Goal: Check status: Check status

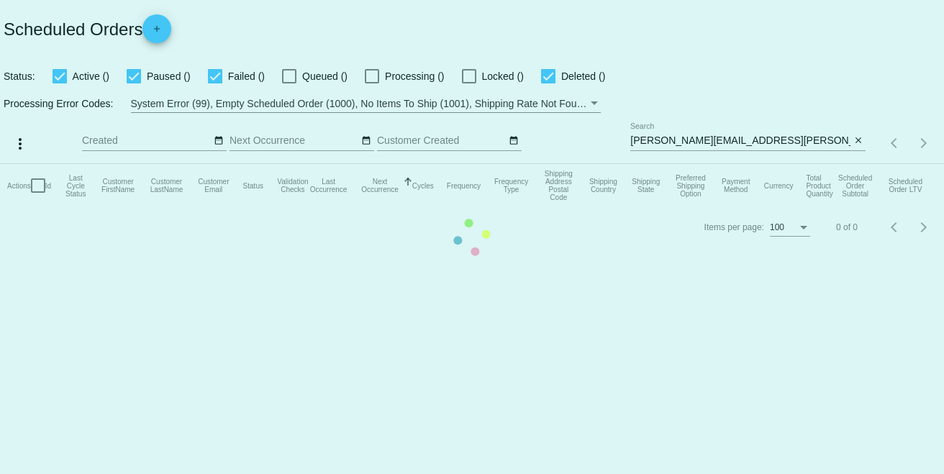
click at [776, 164] on mat-table "Actions Id Last Cycle Status Customer FirstName Customer LastName Customer Emai…" at bounding box center [472, 185] width 944 height 43
click at [484, 207] on mat-table "Actions Id Last Cycle Status Customer FirstName Customer LastName Customer Emai…" at bounding box center [472, 185] width 944 height 43
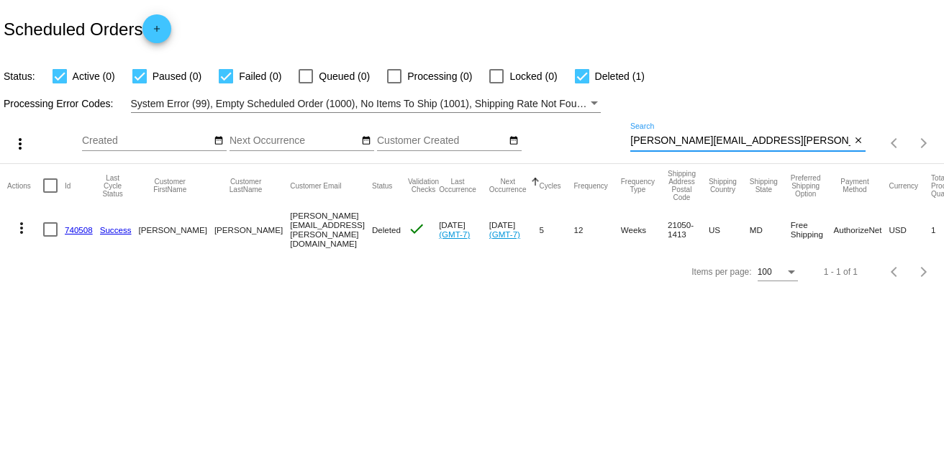
drag, startPoint x: 765, startPoint y: 140, endPoint x: 620, endPoint y: 138, distance: 144.6
click at [620, 138] on div "more_vert Sep Jan Feb Mar [DATE]" at bounding box center [472, 138] width 944 height 51
paste input "2kimredding@g"
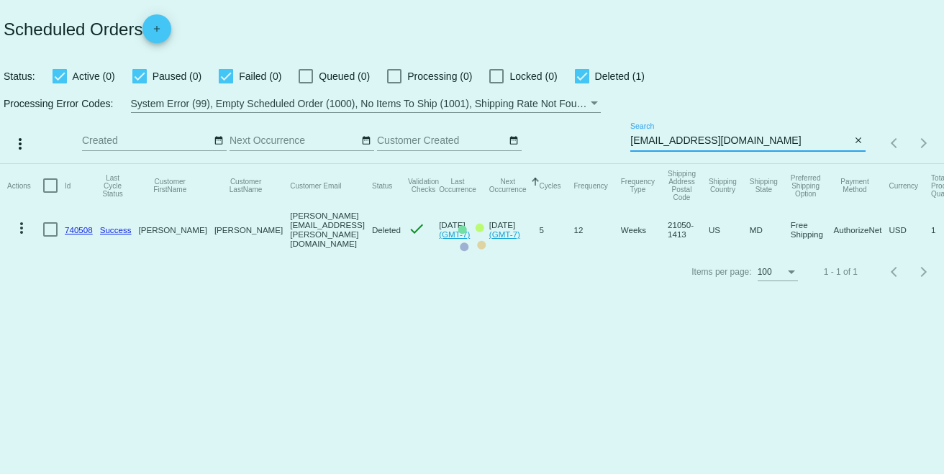
type input "[EMAIL_ADDRESS][DOMAIN_NAME]"
click at [790, 164] on mat-table "Actions Id Last Cycle Status Customer FirstName Customer LastName Customer Emai…" at bounding box center [472, 208] width 944 height 88
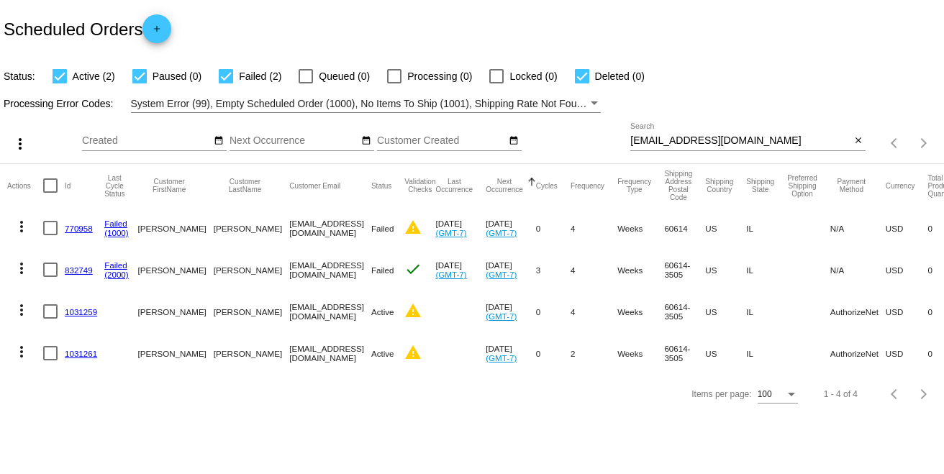
click at [91, 314] on link "1031259" at bounding box center [81, 311] width 32 height 9
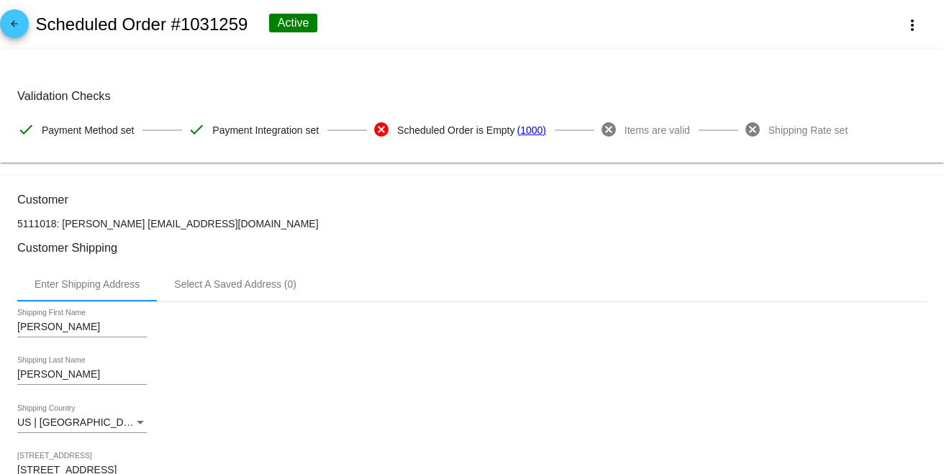
copy div "Scheduled Order #1031259"
copy h2 "Scheduled Order #1031259"
drag, startPoint x: 249, startPoint y: 32, endPoint x: 37, endPoint y: 33, distance: 211.5
click at [37, 33] on div "arrow_back Scheduled Order #1031259 Active more_vert" at bounding box center [472, 24] width 944 height 49
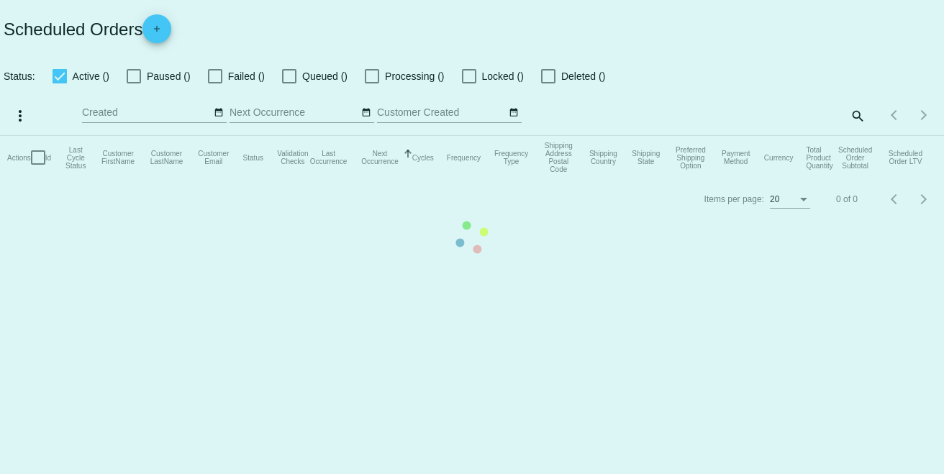
checkbox input "true"
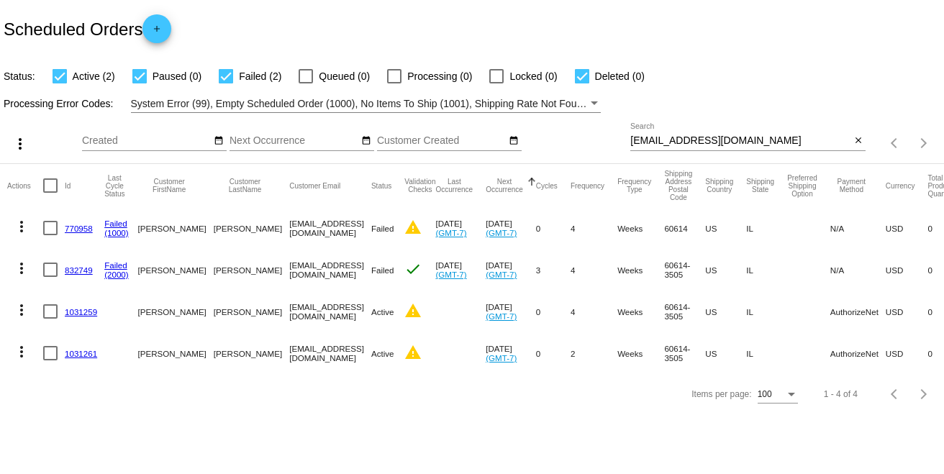
click at [78, 227] on link "770958" at bounding box center [79, 228] width 28 height 9
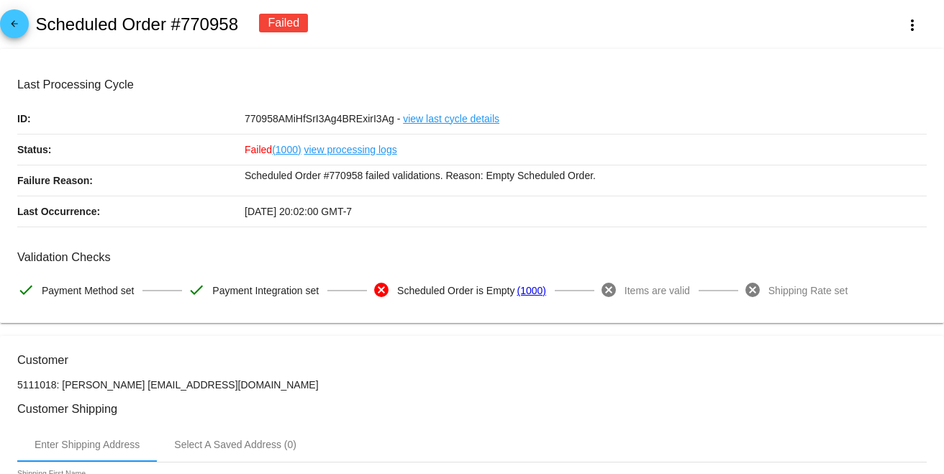
drag, startPoint x: 244, startPoint y: 51, endPoint x: 105, endPoint y: 28, distance: 140.7
click at [168, 37] on div "arrow_back Scheduled Order #770958 Failed more_vert" at bounding box center [472, 24] width 944 height 49
drag, startPoint x: 127, startPoint y: 23, endPoint x: 91, endPoint y: 13, distance: 36.7
click at [35, 23] on div "arrow_back Scheduled Order #770958 Failed more_vert" at bounding box center [472, 24] width 944 height 49
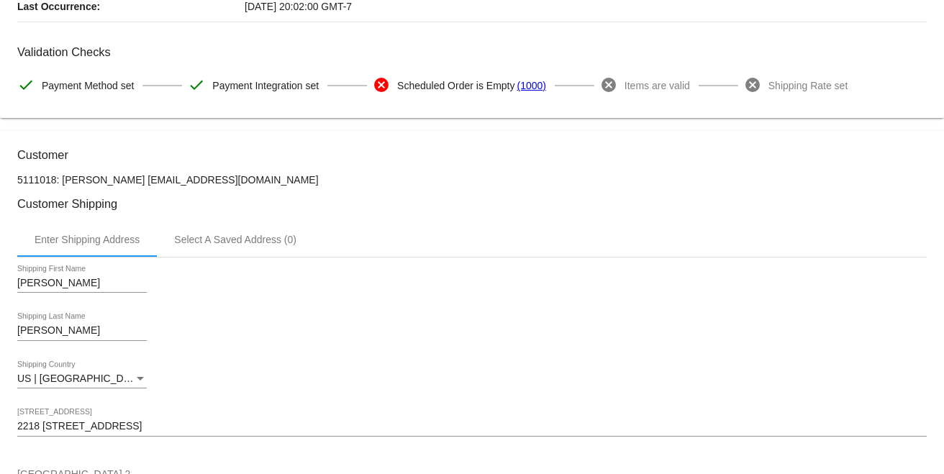
scroll to position [240, 0]
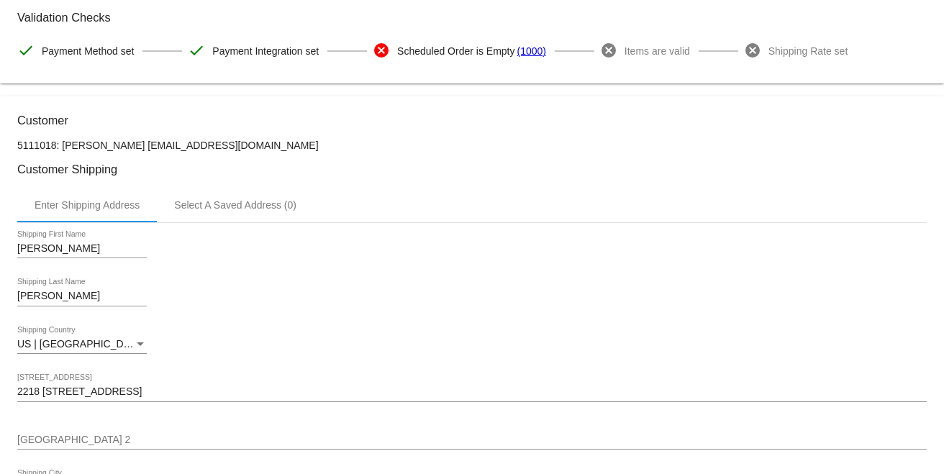
drag, startPoint x: 245, startPoint y: 142, endPoint x: 119, endPoint y: 142, distance: 125.9
click at [119, 142] on p "5111018: [PERSON_NAME] [EMAIL_ADDRESS][DOMAIN_NAME]" at bounding box center [471, 146] width 909 height 12
copy p "[EMAIL_ADDRESS][DOMAIN_NAME]"
drag, startPoint x: 117, startPoint y: 142, endPoint x: 60, endPoint y: 142, distance: 56.8
click at [60, 142] on p "5111018: [PERSON_NAME] [EMAIL_ADDRESS][DOMAIN_NAME]" at bounding box center [471, 146] width 909 height 12
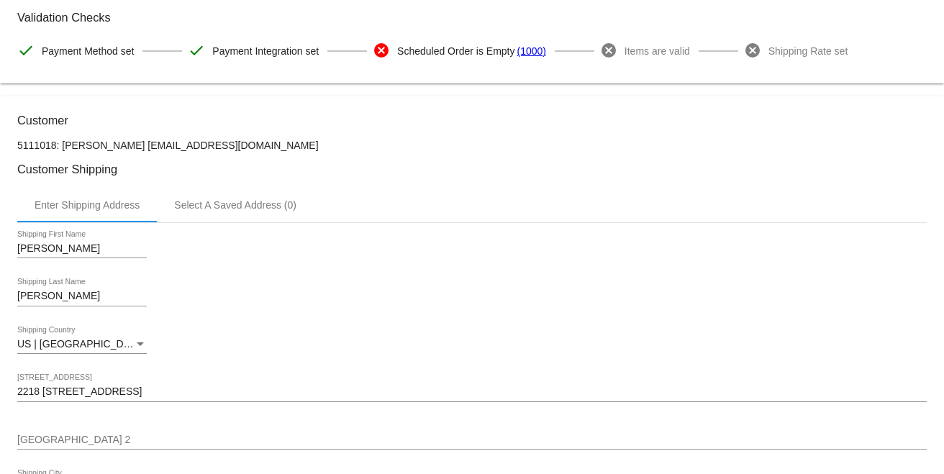
copy p "[PERSON_NAME]"
